Goal: Browse casually: Explore the website without a specific task or goal

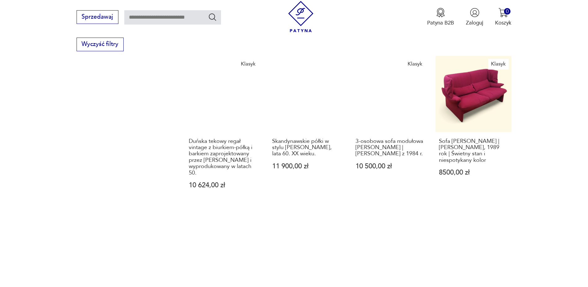
scroll to position [632, 0]
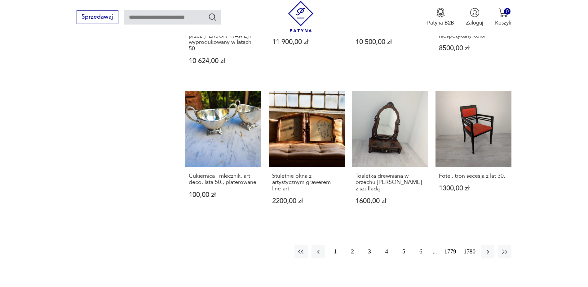
click at [407, 247] on button "5" at bounding box center [403, 251] width 13 height 13
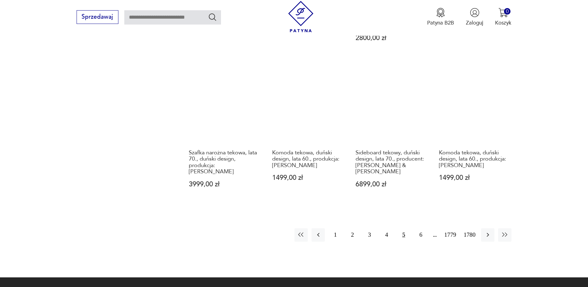
scroll to position [601, 0]
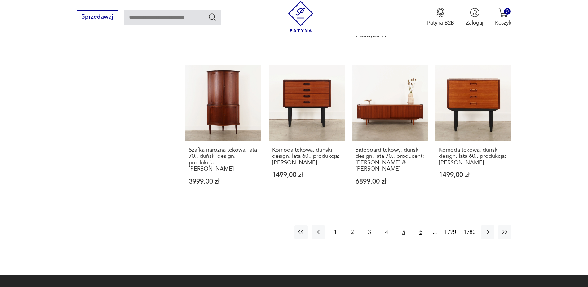
click at [421, 226] on button "6" at bounding box center [420, 231] width 13 height 13
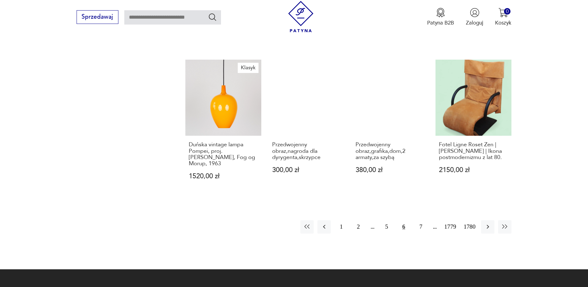
scroll to position [632, 0]
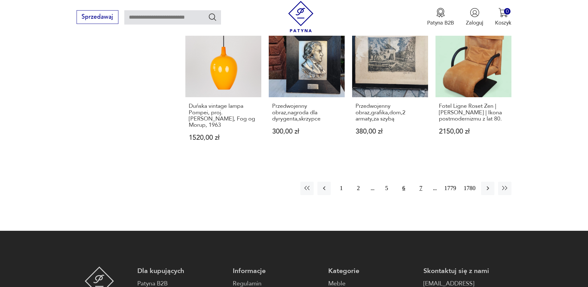
click at [420, 183] on button "7" at bounding box center [420, 187] width 13 height 13
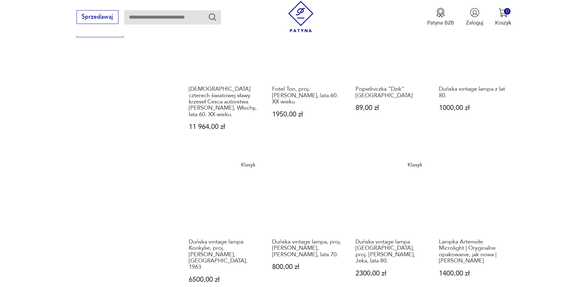
scroll to position [570, 0]
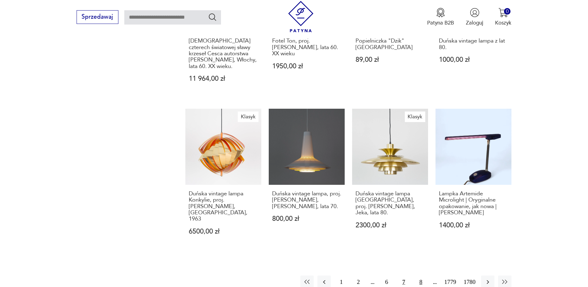
click at [423, 275] on button "8" at bounding box center [420, 281] width 13 height 13
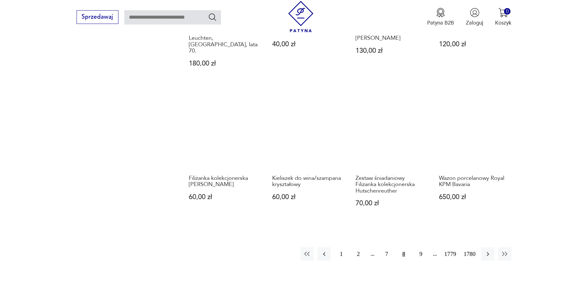
scroll to position [663, 0]
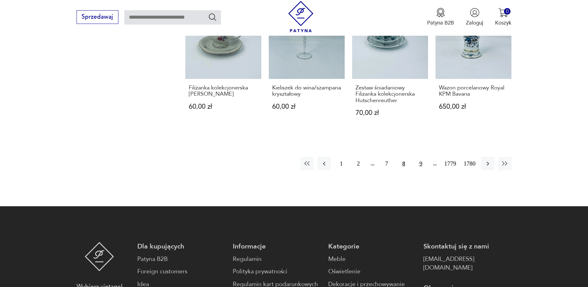
click at [421, 157] on button "9" at bounding box center [420, 163] width 13 height 13
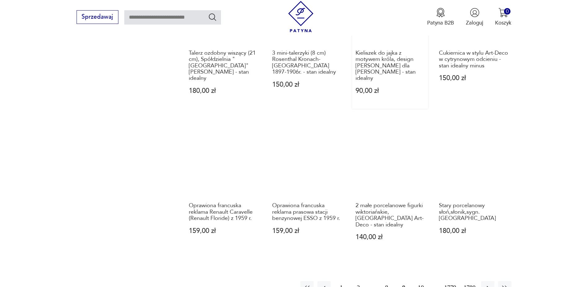
scroll to position [570, 0]
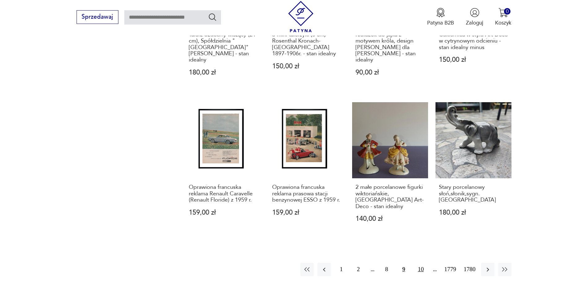
click at [421, 262] on button "10" at bounding box center [420, 268] width 13 height 13
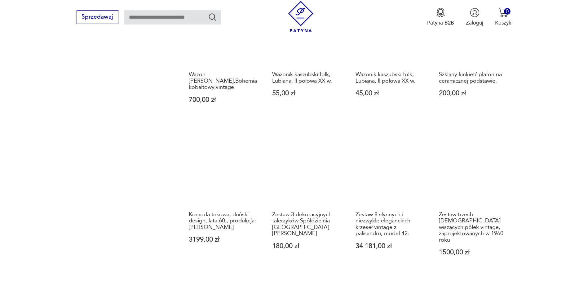
scroll to position [632, 0]
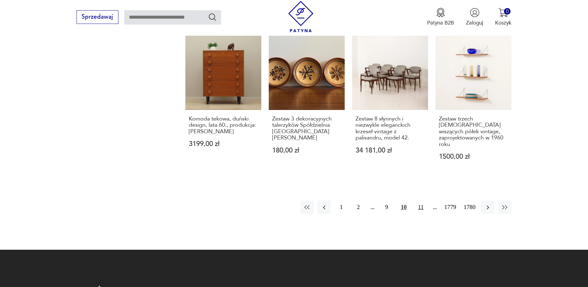
click at [421, 200] on button "11" at bounding box center [420, 206] width 13 height 13
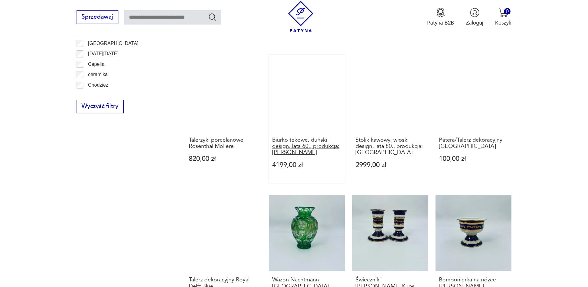
scroll to position [601, 0]
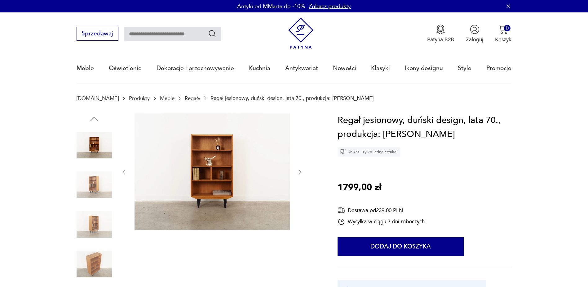
click at [96, 184] on img at bounding box center [94, 184] width 35 height 35
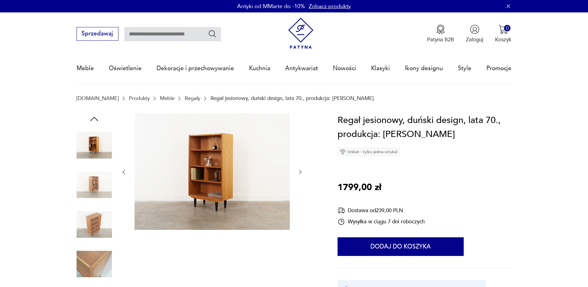
click at [96, 212] on img at bounding box center [94, 224] width 35 height 35
